Goal: Task Accomplishment & Management: Use online tool/utility

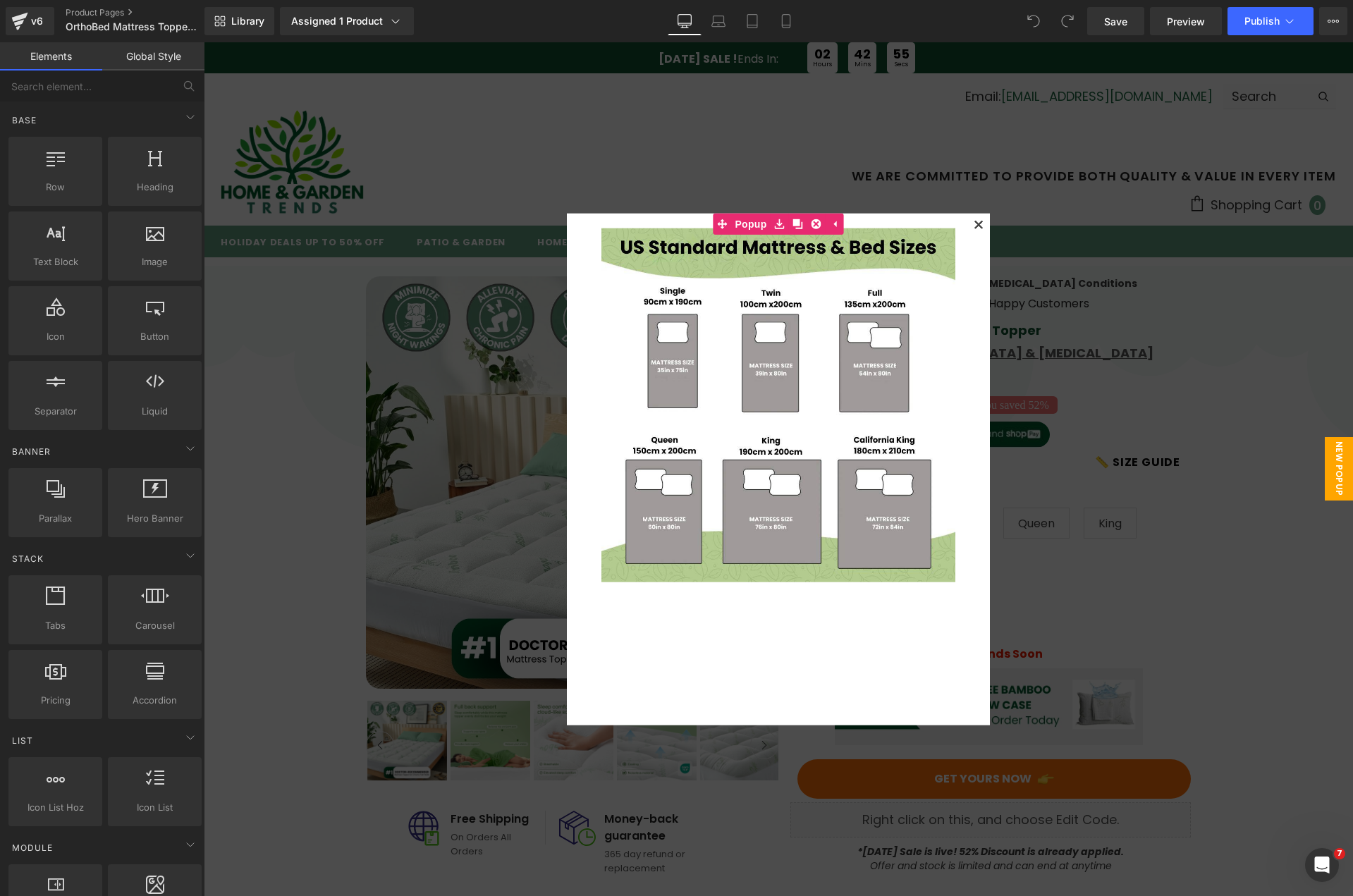
drag, startPoint x: 976, startPoint y: 224, endPoint x: 960, endPoint y: 215, distance: 18.4
click at [976, 224] on icon at bounding box center [978, 225] width 8 height 8
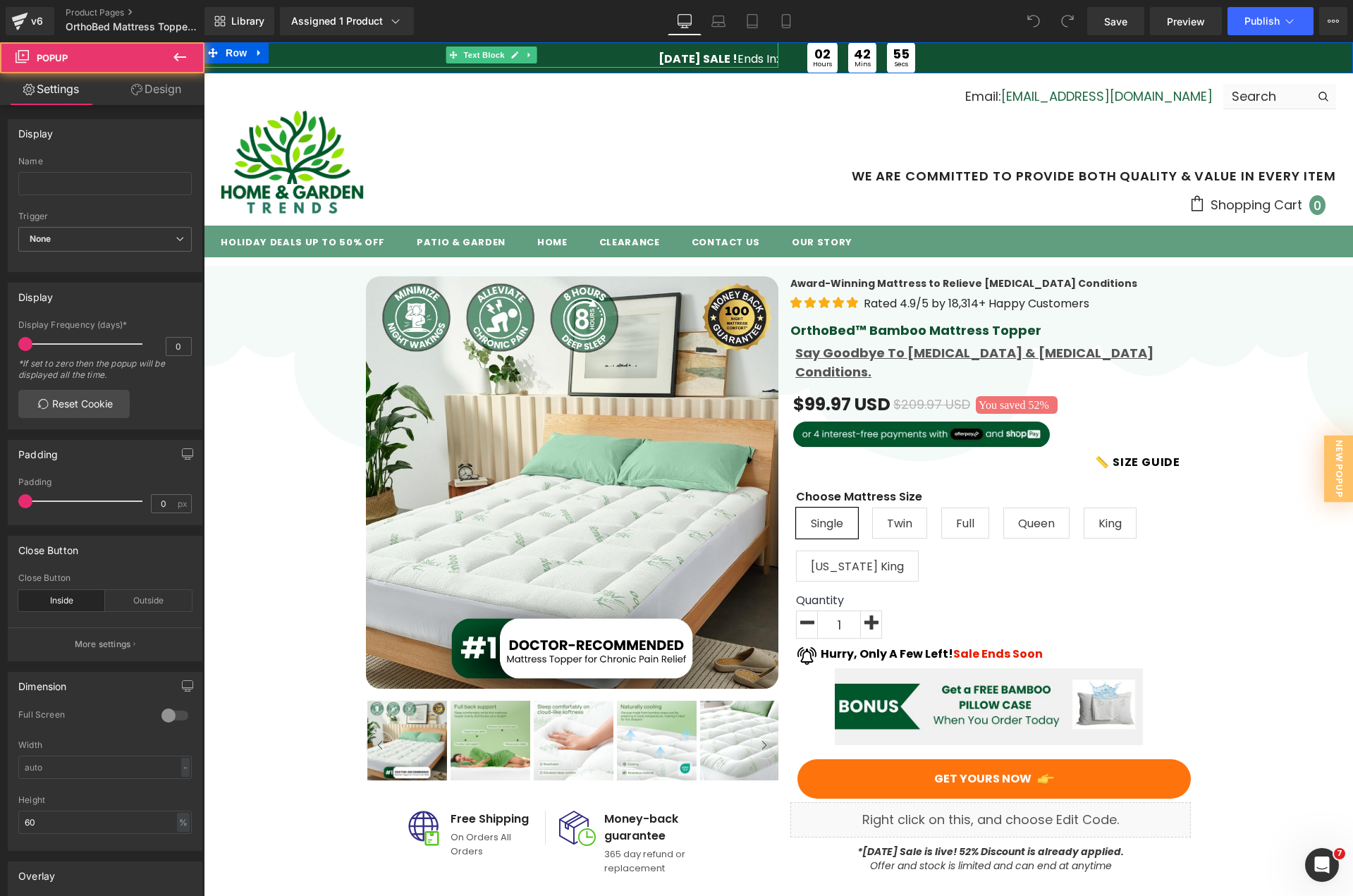
click at [658, 55] on strong "[DATE] SALE !" at bounding box center [698, 58] width 79 height 17
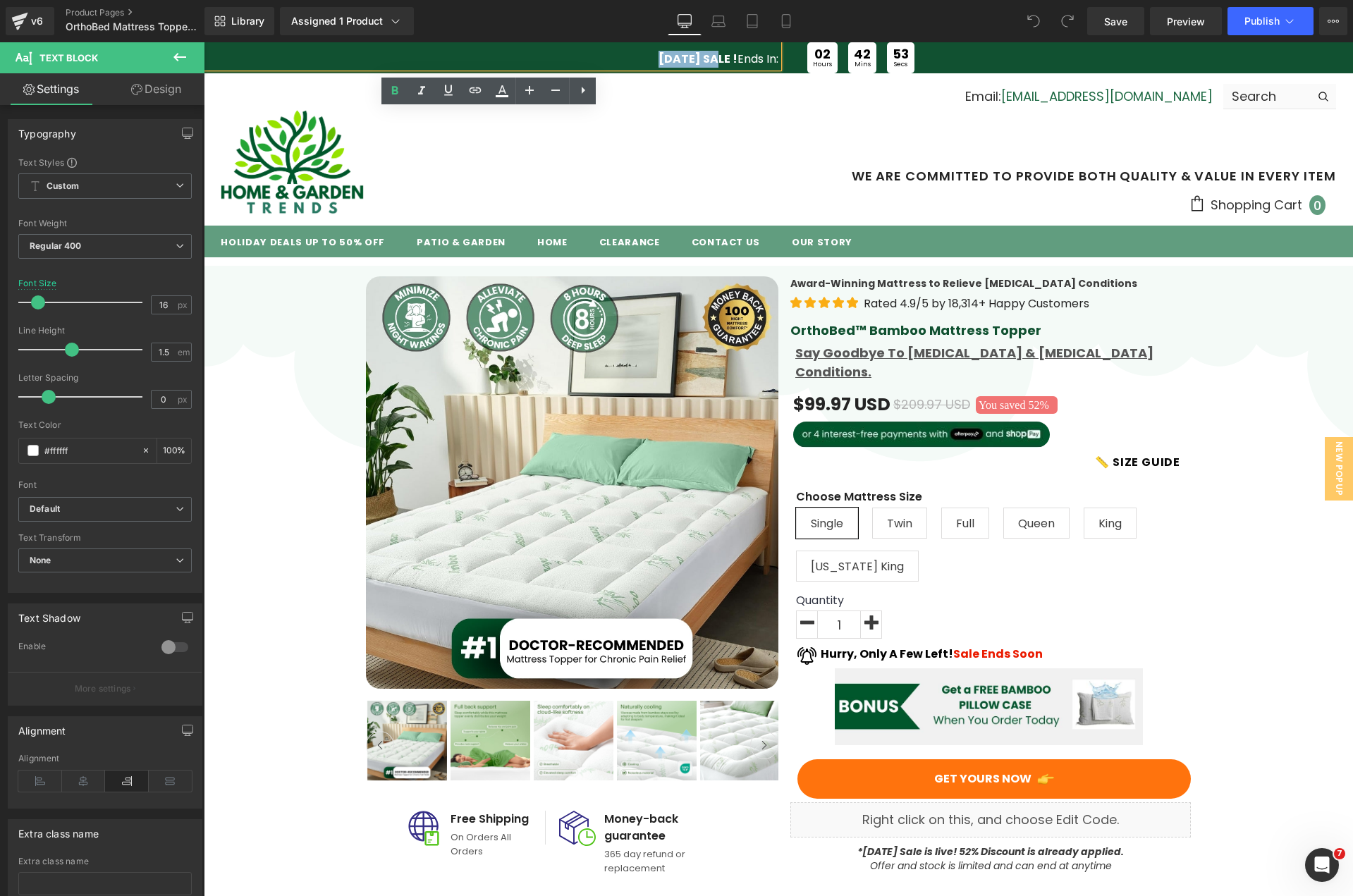
drag, startPoint x: 695, startPoint y: 55, endPoint x: 632, endPoint y: 53, distance: 63.0
click at [658, 53] on strong "[DATE] SALE !" at bounding box center [698, 58] width 79 height 17
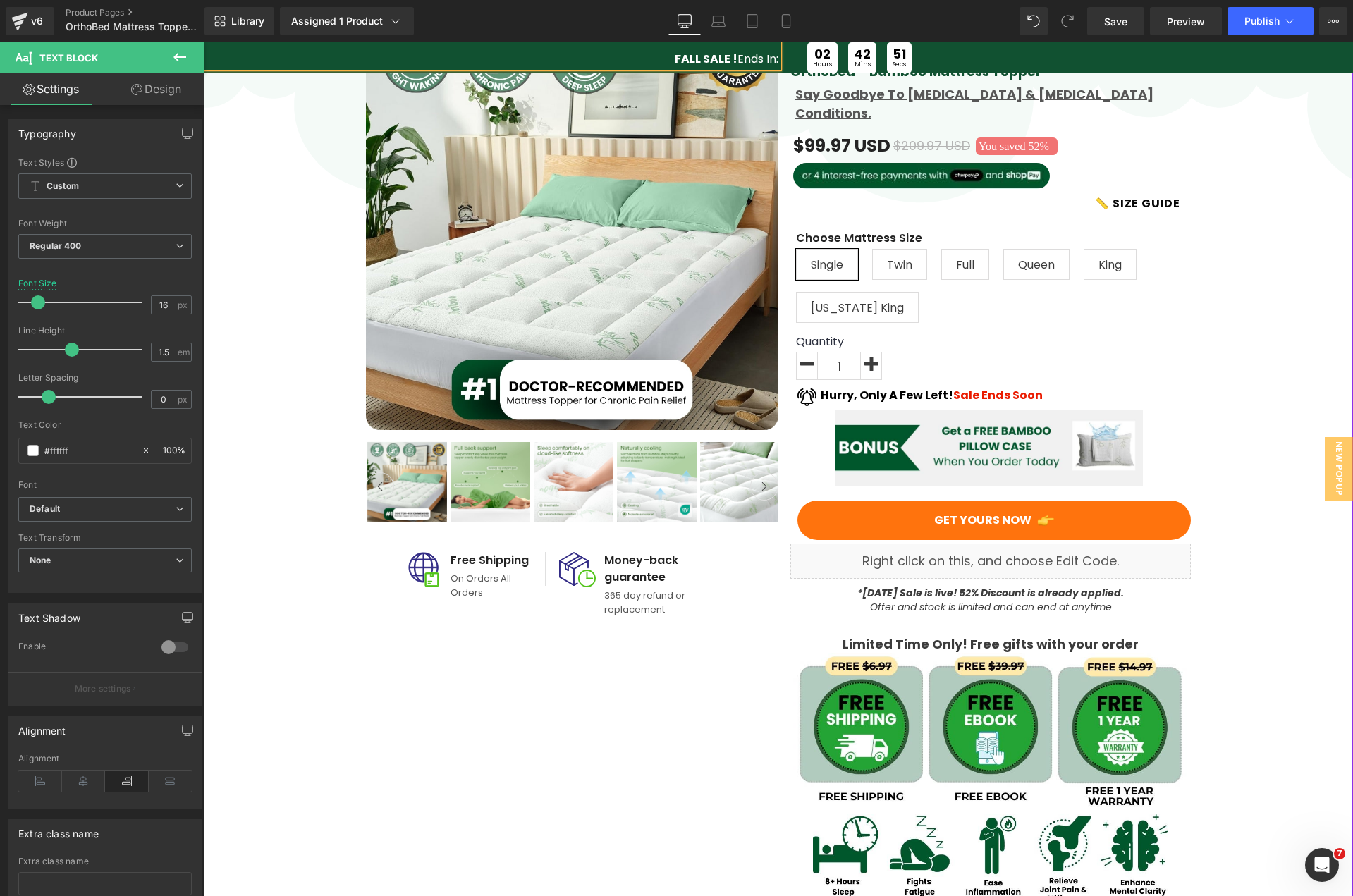
click at [879, 586] on strong "*[DATE] Sale is live! 52% Discount is already applied." at bounding box center [991, 593] width 266 height 14
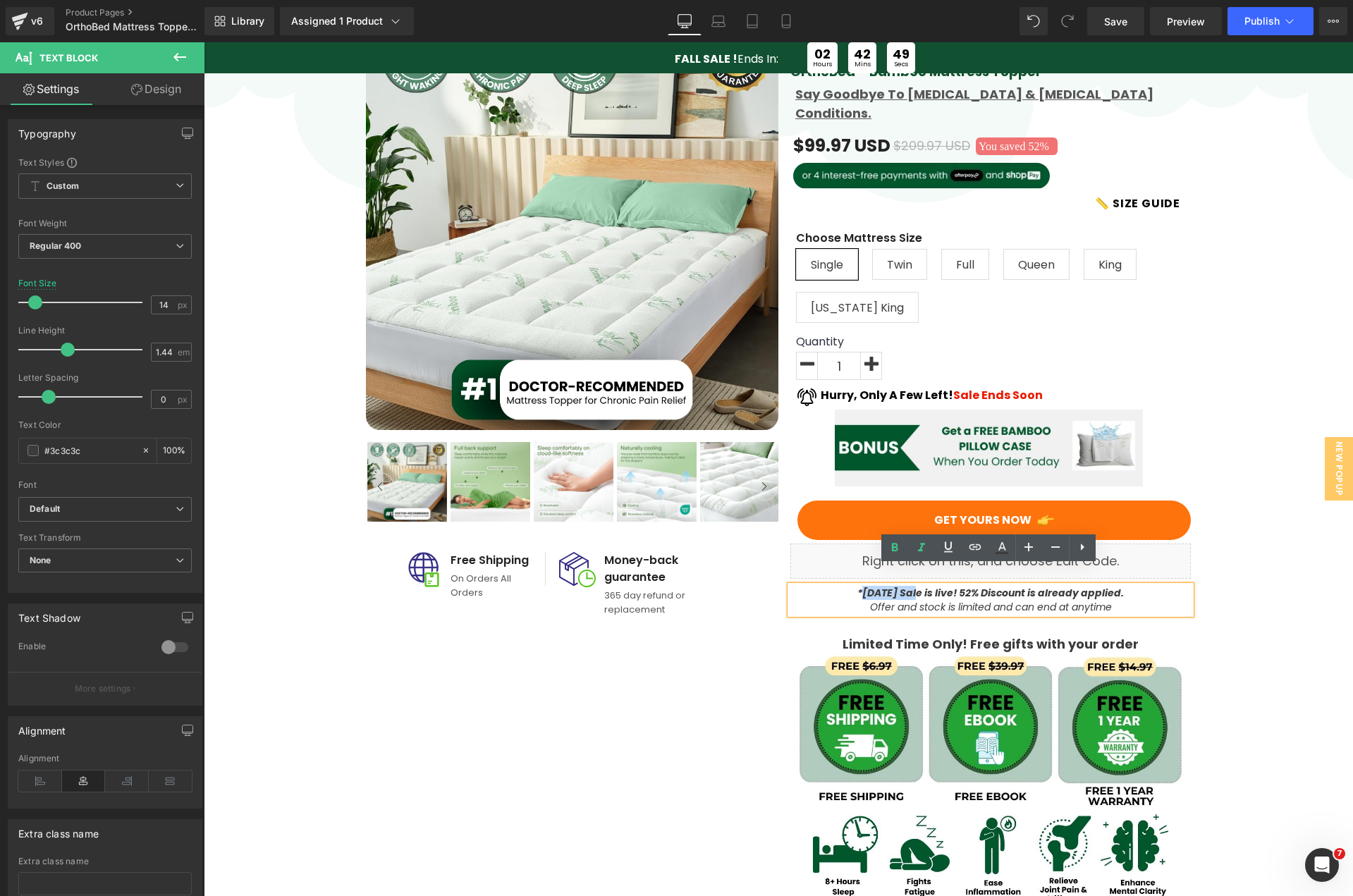
drag, startPoint x: 905, startPoint y: 571, endPoint x: 855, endPoint y: 572, distance: 50.0
click at [858, 586] on strong "*[DATE] Sale is live! 52% Discount is already applied." at bounding box center [991, 593] width 266 height 14
click at [1284, 7] on button "Publish" at bounding box center [1270, 21] width 86 height 28
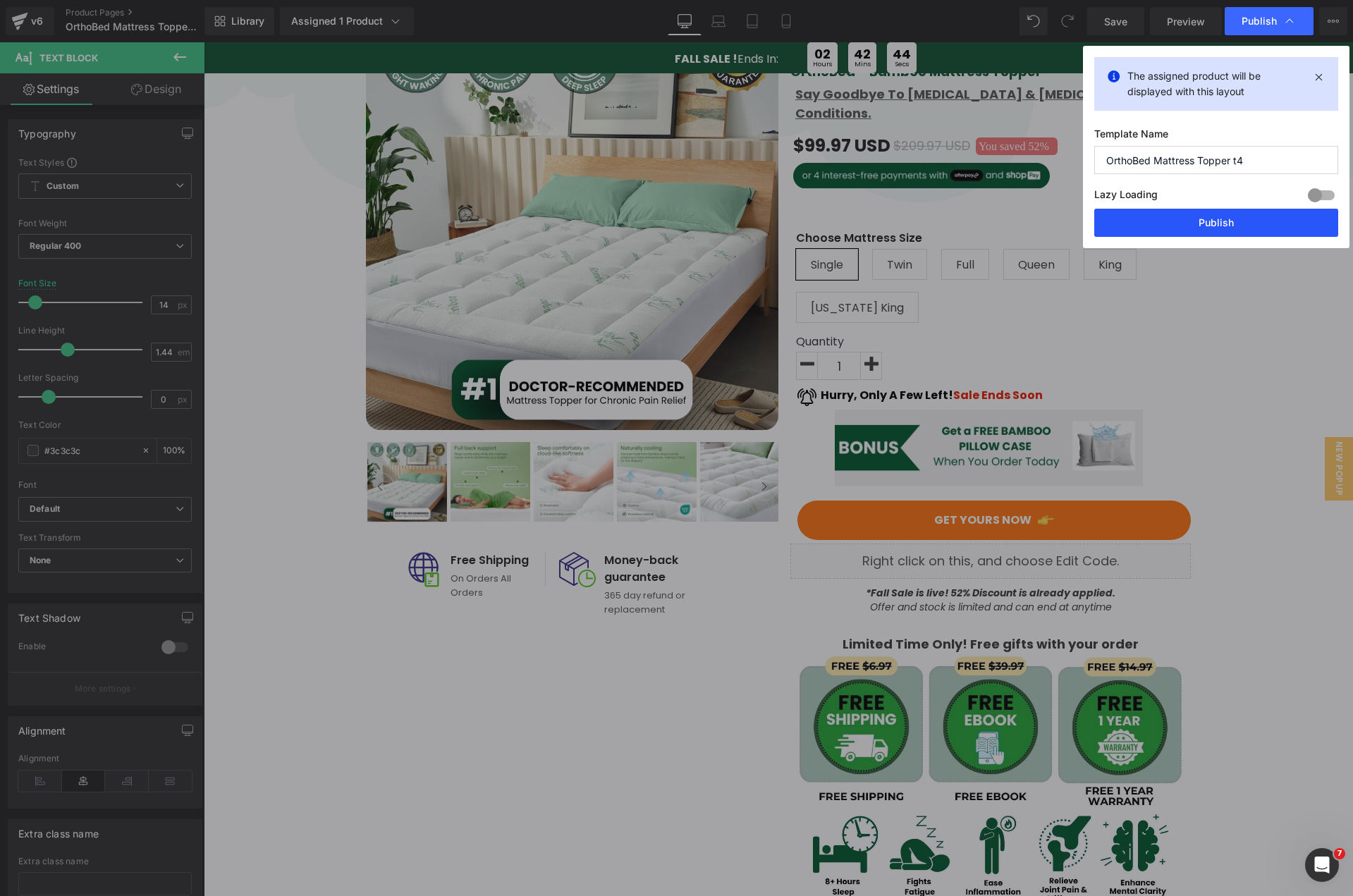
drag, startPoint x: 1225, startPoint y: 214, endPoint x: 340, endPoint y: 852, distance: 1091.0
click at [1225, 214] on button "Publish" at bounding box center [1216, 223] width 244 height 28
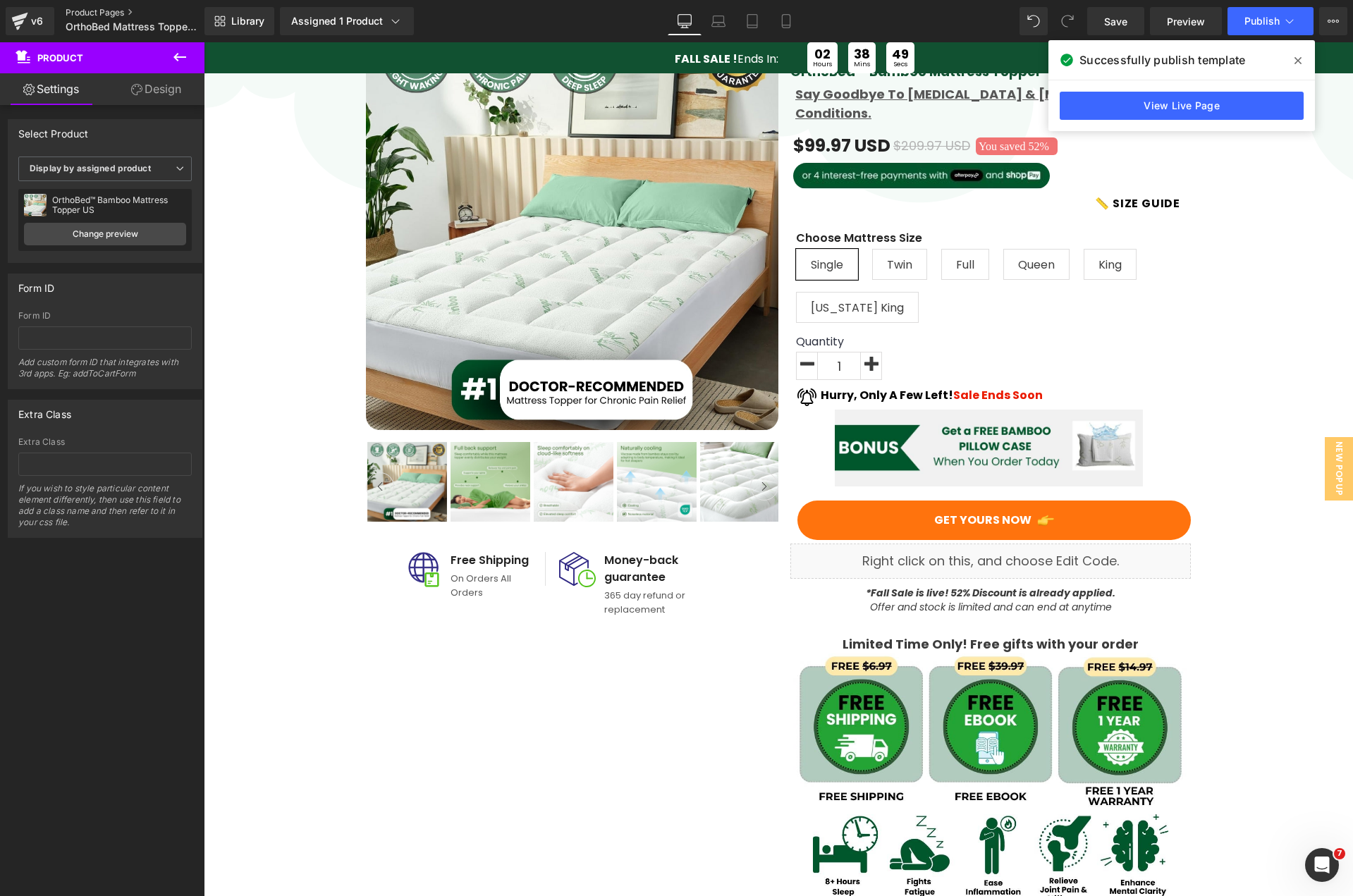
click at [117, 12] on link "Product Pages" at bounding box center [145, 13] width 159 height 11
